Goal: Task Accomplishment & Management: Manage account settings

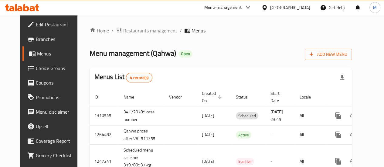
drag, startPoint x: 0, startPoint y: 0, endPoint x: 28, endPoint y: 66, distance: 72.2
click at [36, 66] on span "Choice Groups" at bounding box center [57, 68] width 43 height 7
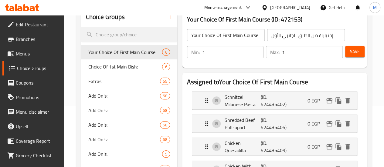
scroll to position [36, 0]
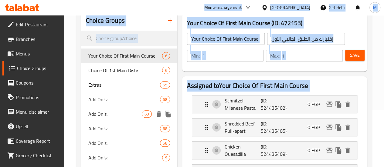
scroll to position [67, 0]
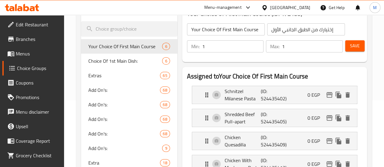
drag, startPoint x: 70, startPoint y: 47, endPoint x: 100, endPoint y: 82, distance: 46.2
drag, startPoint x: 71, startPoint y: 65, endPoint x: 123, endPoint y: 88, distance: 56.7
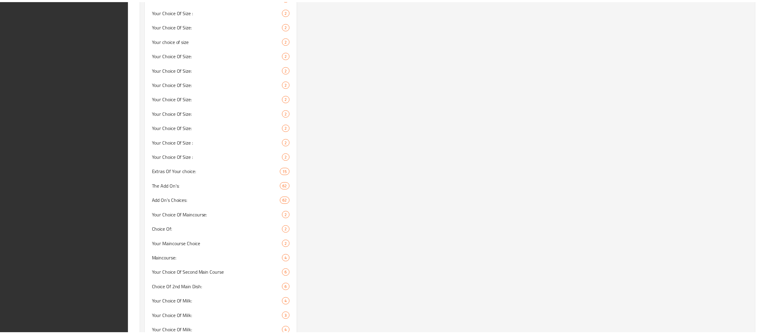
scroll to position [1334, 0]
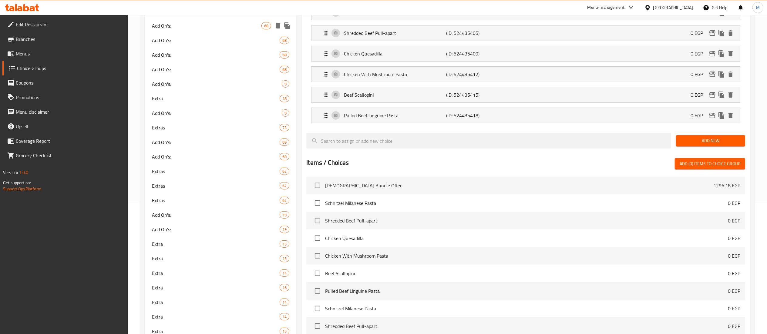
scroll to position [0, 0]
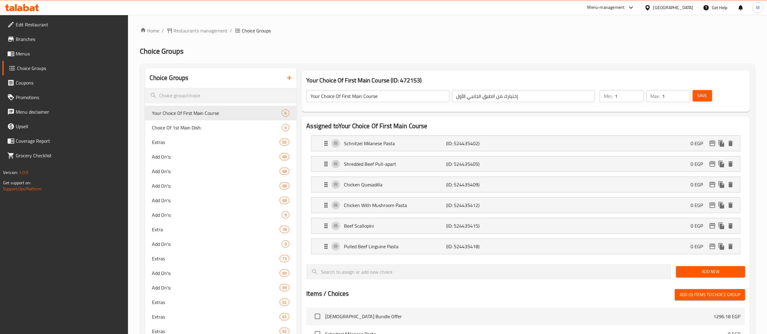
click at [33, 54] on span "Menus" at bounding box center [69, 53] width 107 height 7
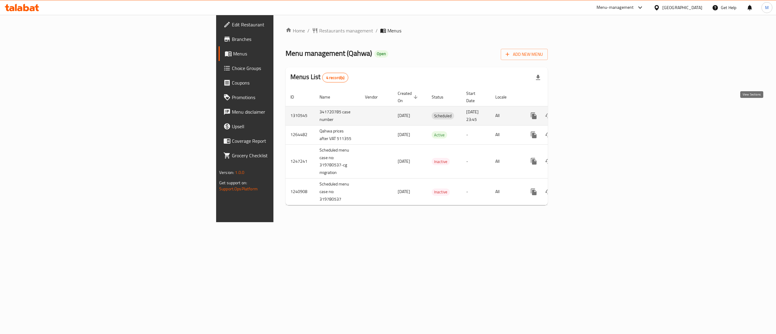
click at [383, 115] on link "enhanced table" at bounding box center [577, 116] width 15 height 15
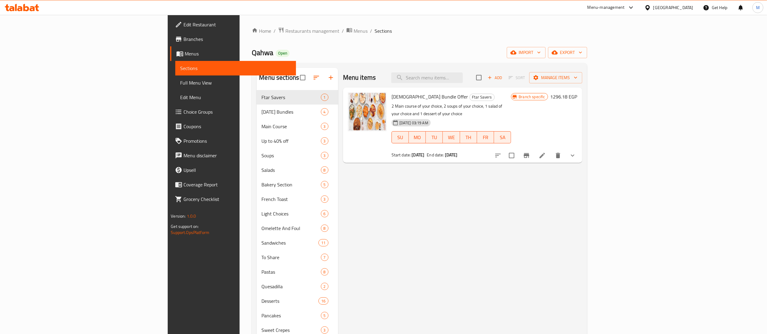
click at [383, 151] on button "show more" at bounding box center [572, 155] width 15 height 15
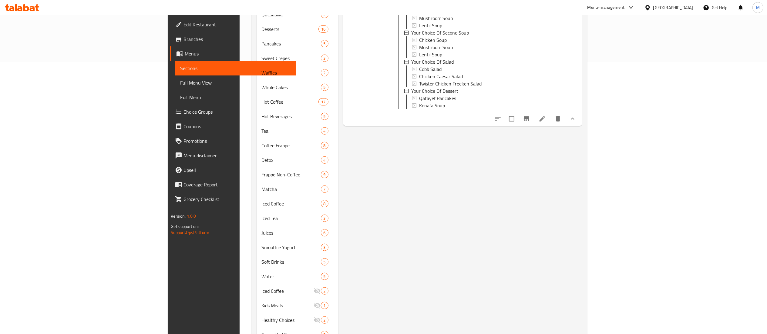
scroll to position [254, 0]
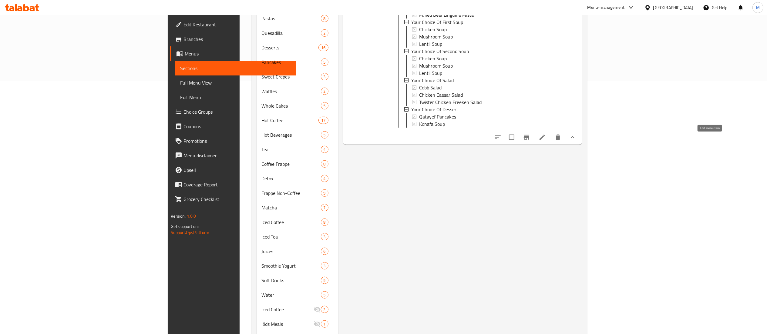
click at [383, 138] on icon at bounding box center [542, 137] width 7 height 7
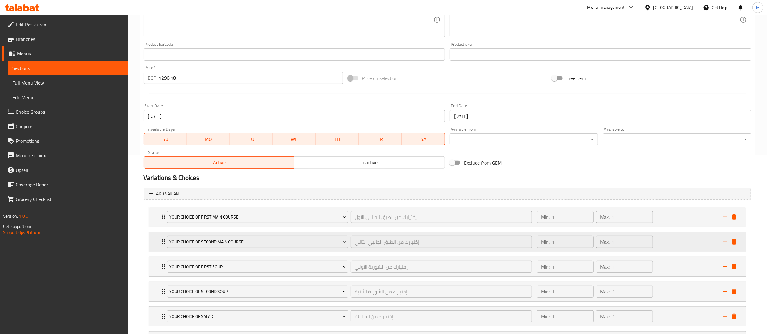
scroll to position [239, 0]
